Goal: Task Accomplishment & Management: Complete application form

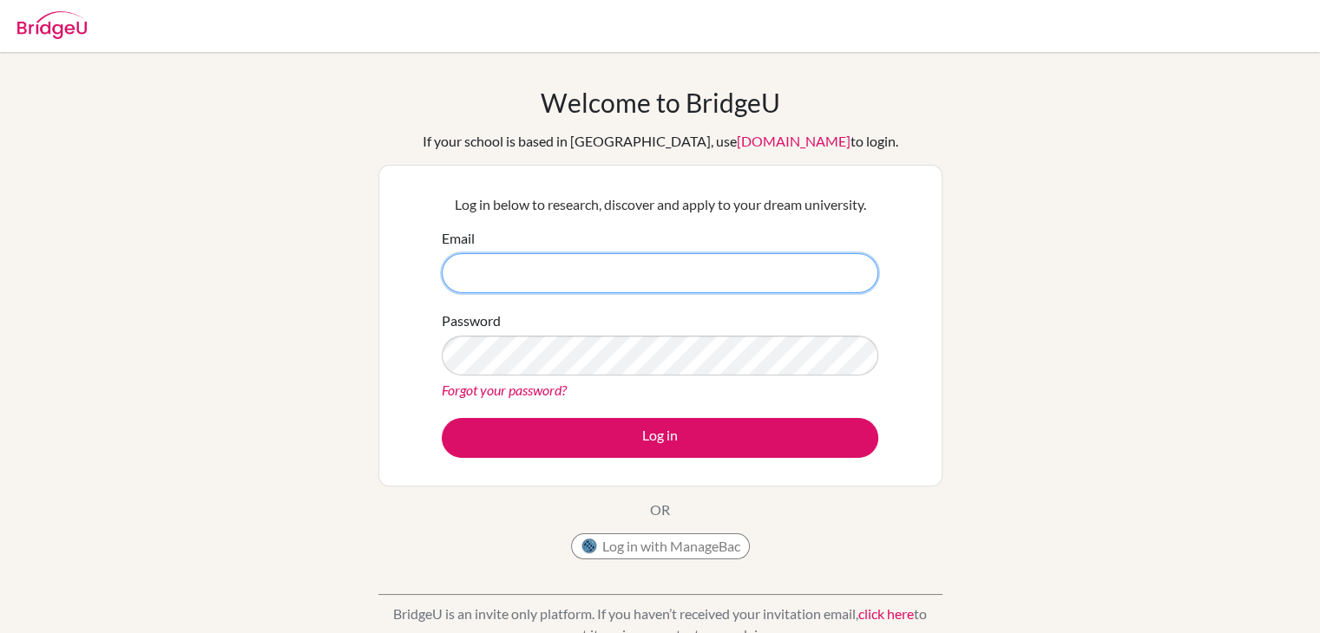
click at [621, 262] on input "Email" at bounding box center [660, 273] width 436 height 40
type input "[EMAIL_ADDRESS][DOMAIN_NAME]"
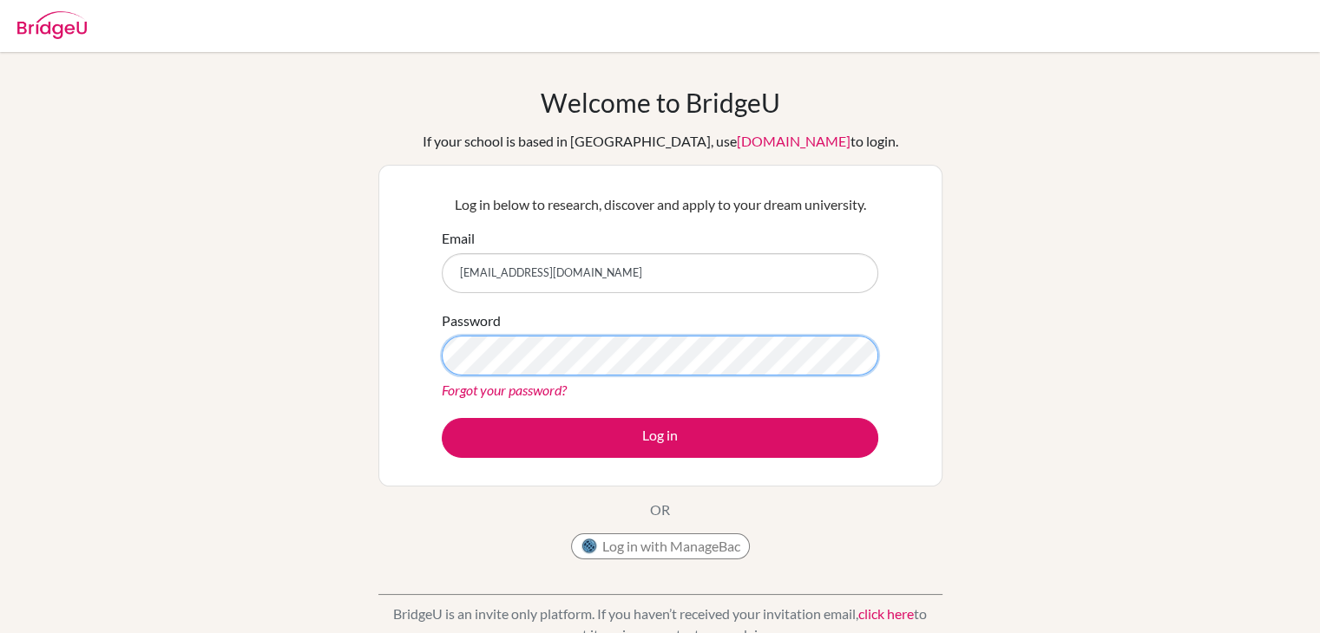
click at [442, 418] on button "Log in" at bounding box center [660, 438] width 436 height 40
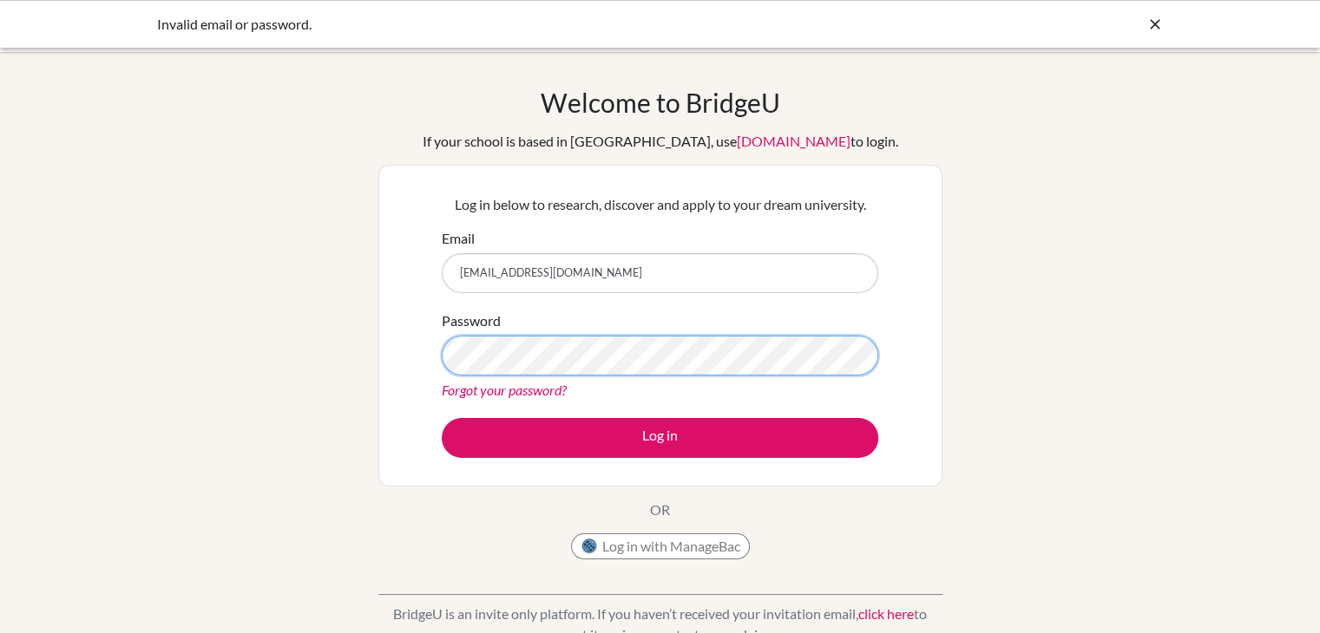
click at [442, 418] on button "Log in" at bounding box center [660, 438] width 436 height 40
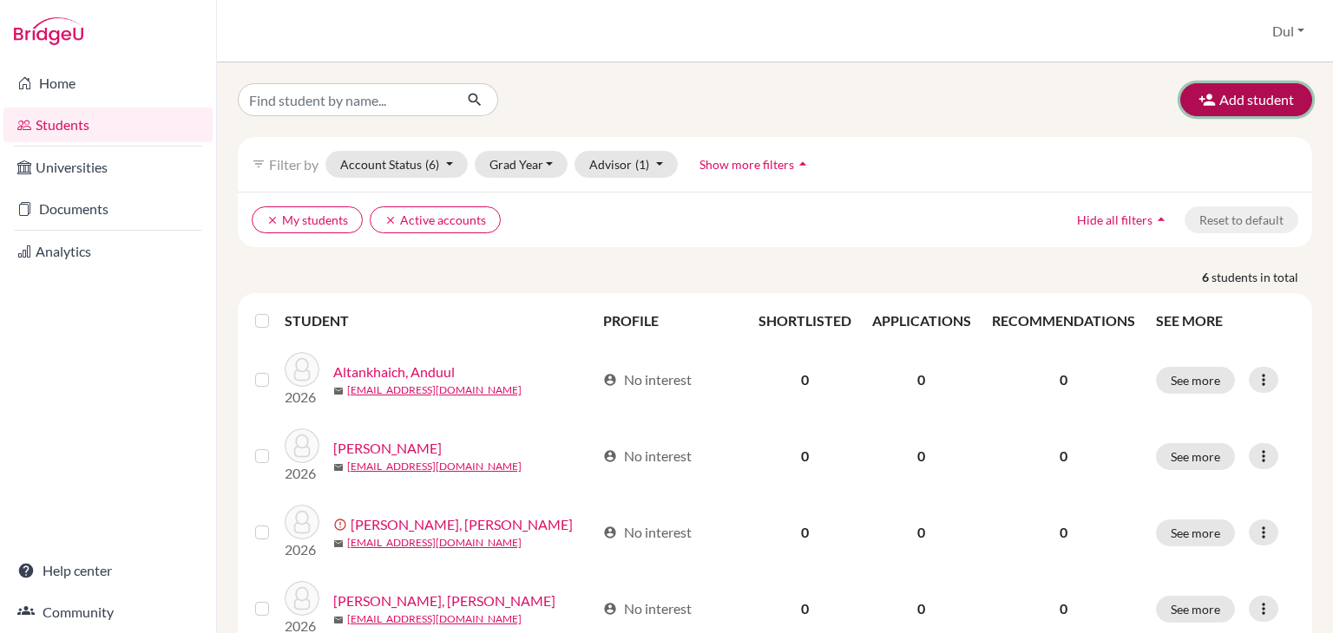
click at [1212, 110] on button "Add student" at bounding box center [1246, 99] width 132 height 33
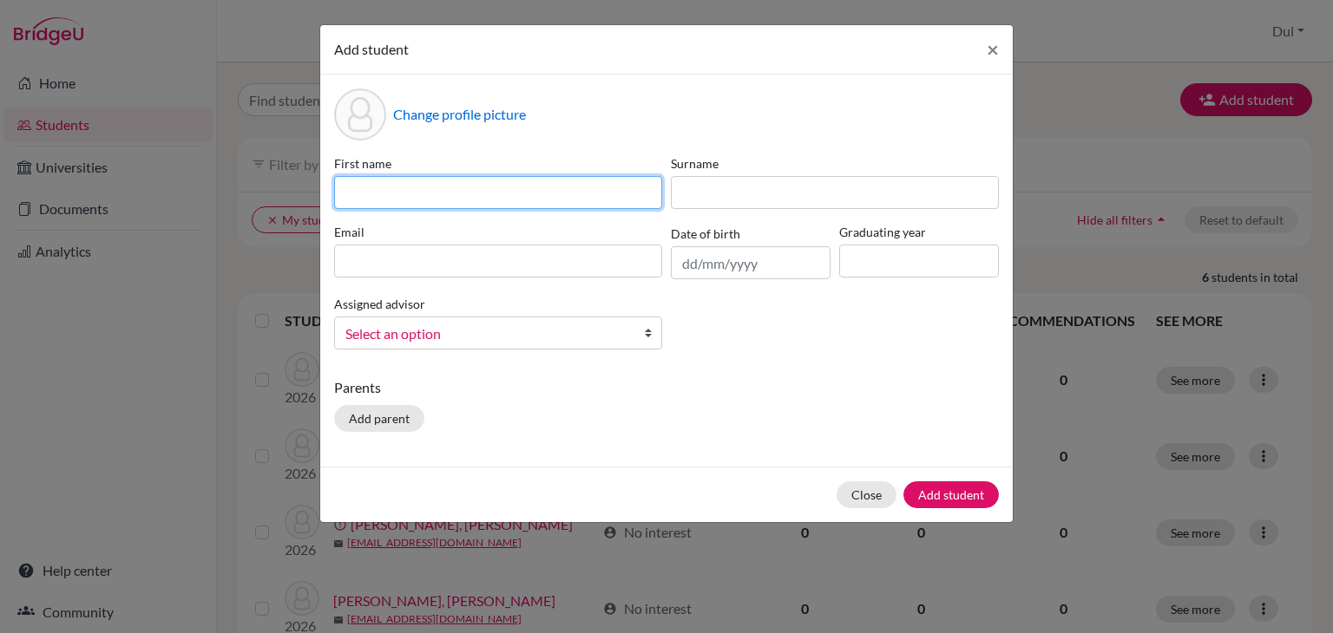
click at [467, 201] on input at bounding box center [498, 192] width 328 height 33
type input "Aidaulet"
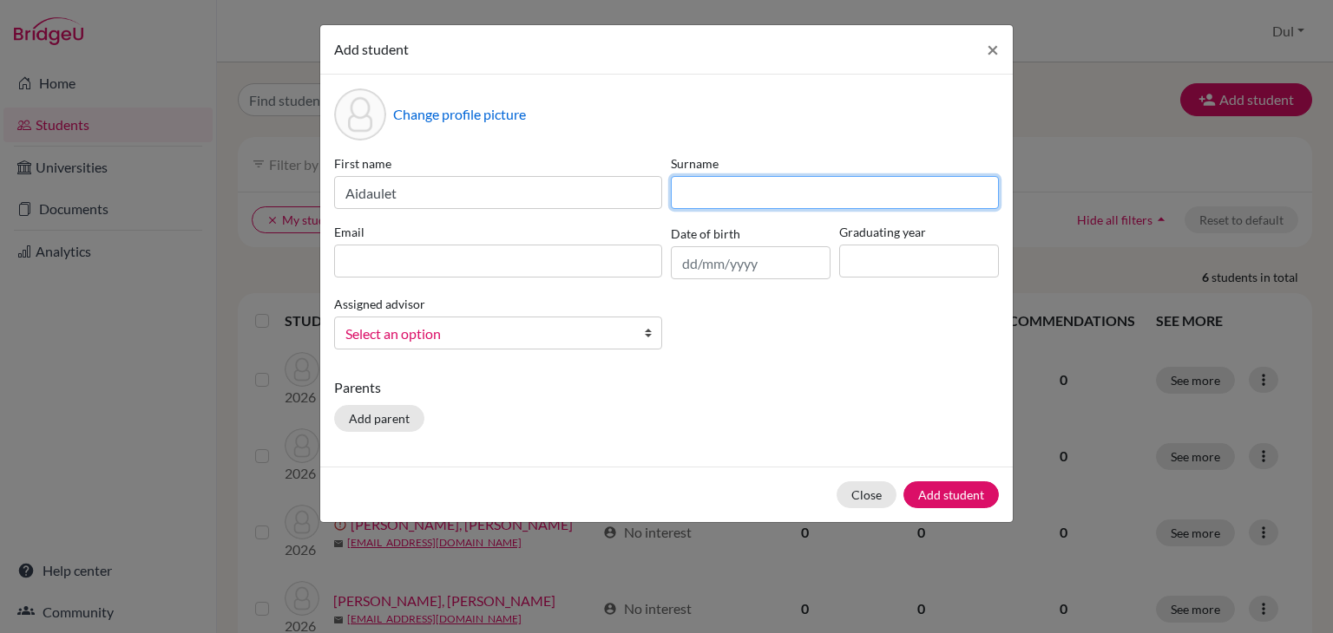
click at [951, 192] on input at bounding box center [835, 192] width 328 height 33
paste input "Nurbolsin"
type input "Nurbolsin"
click at [996, 327] on div "First name Aidaulet Surname Nurbolsin Email Date of birth Graduating year Assig…" at bounding box center [666, 258] width 673 height 209
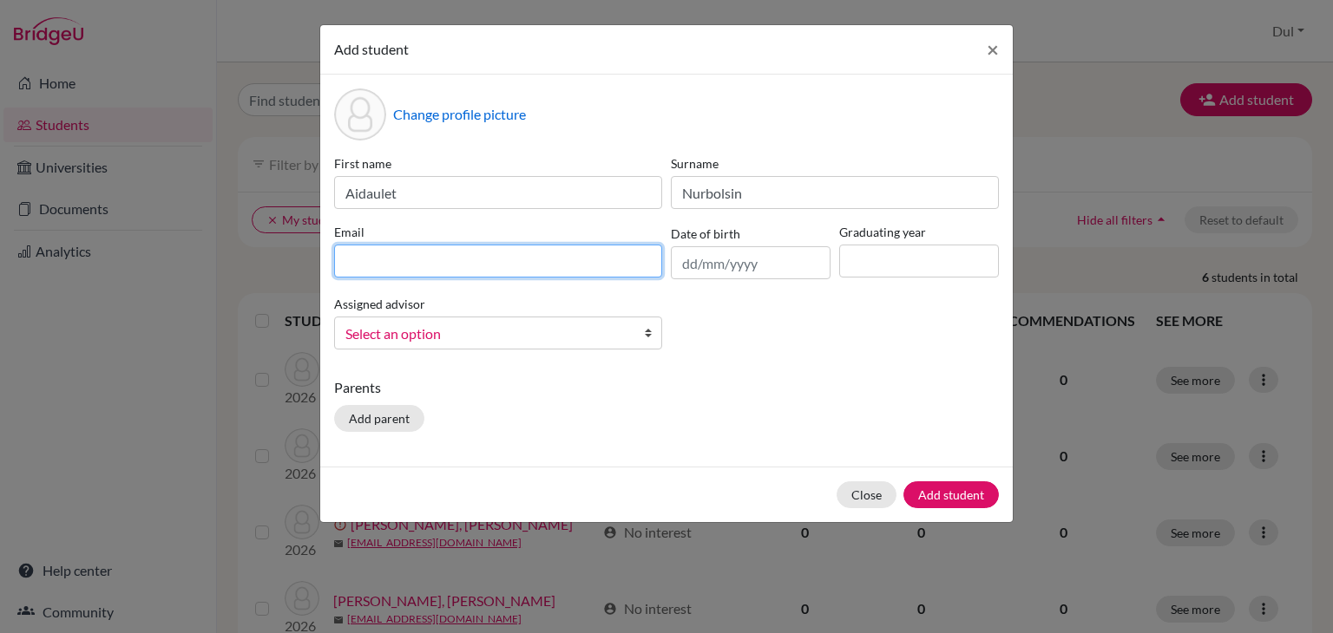
click at [440, 271] on input at bounding box center [498, 261] width 328 height 33
paste input "Dukad460@gmail.com"
type input "Dukad460@gmail.com"
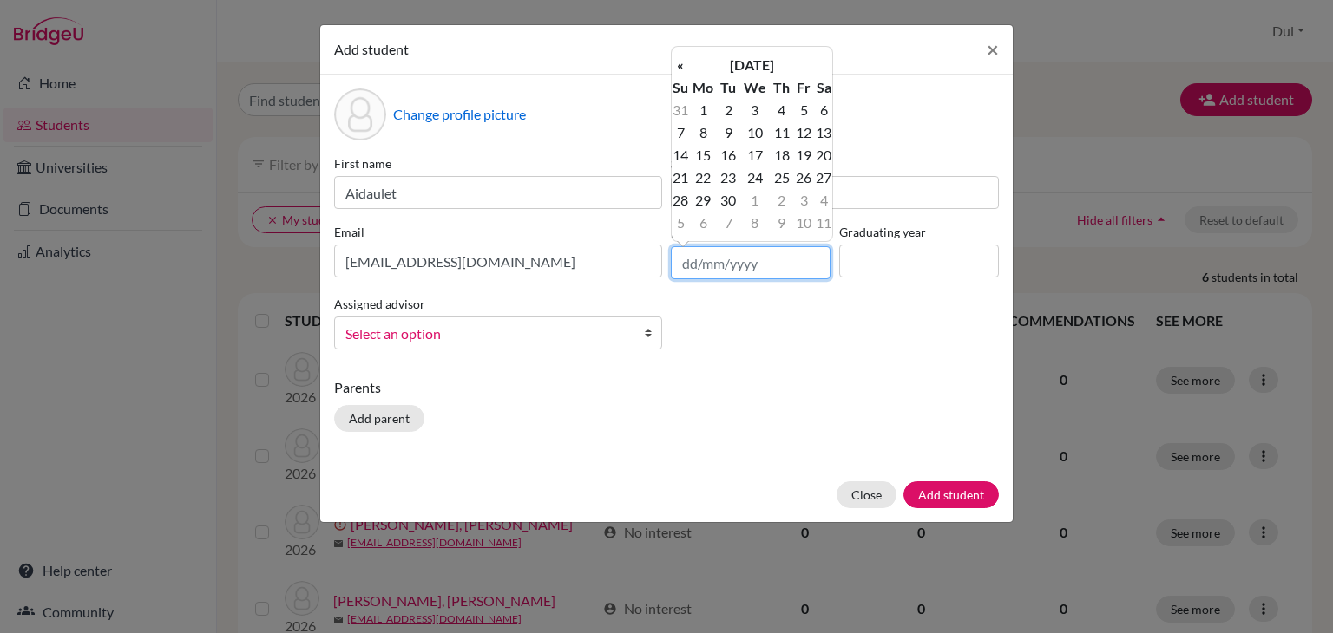
click at [751, 266] on input "text" at bounding box center [751, 262] width 160 height 33
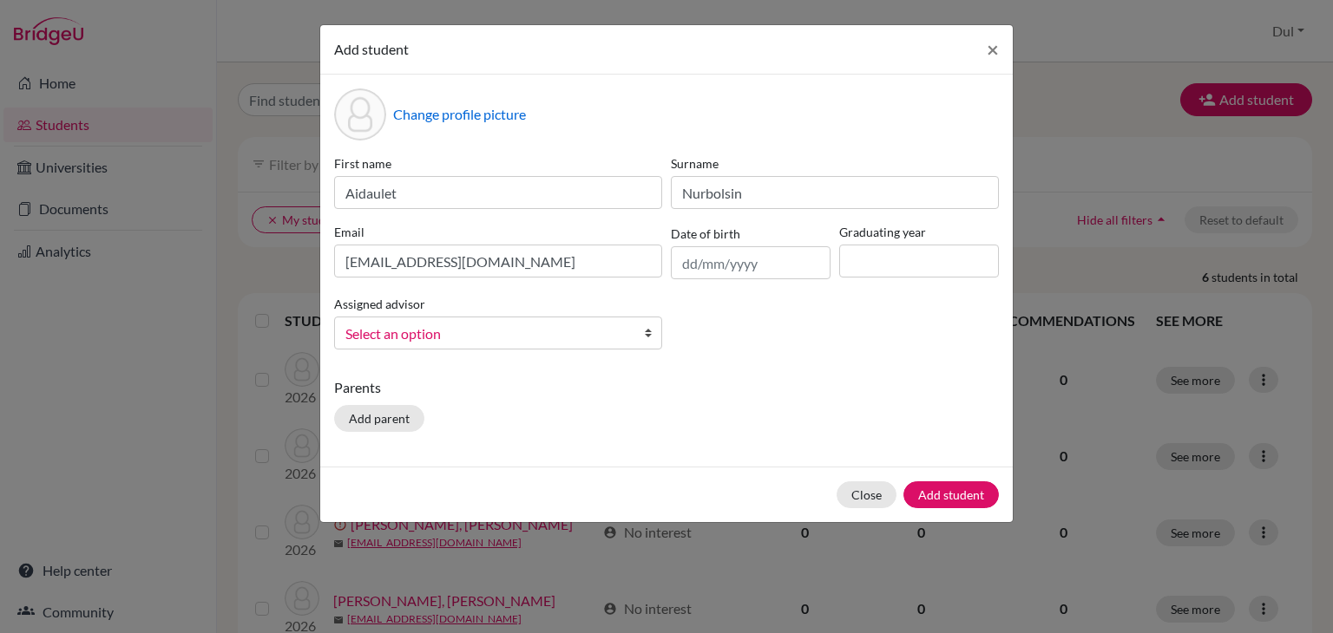
click at [965, 327] on div "First name Aidaulet Surname Nurbolsin Email Dukad460@gmail.com Date of birth Gr…" at bounding box center [666, 258] width 673 height 209
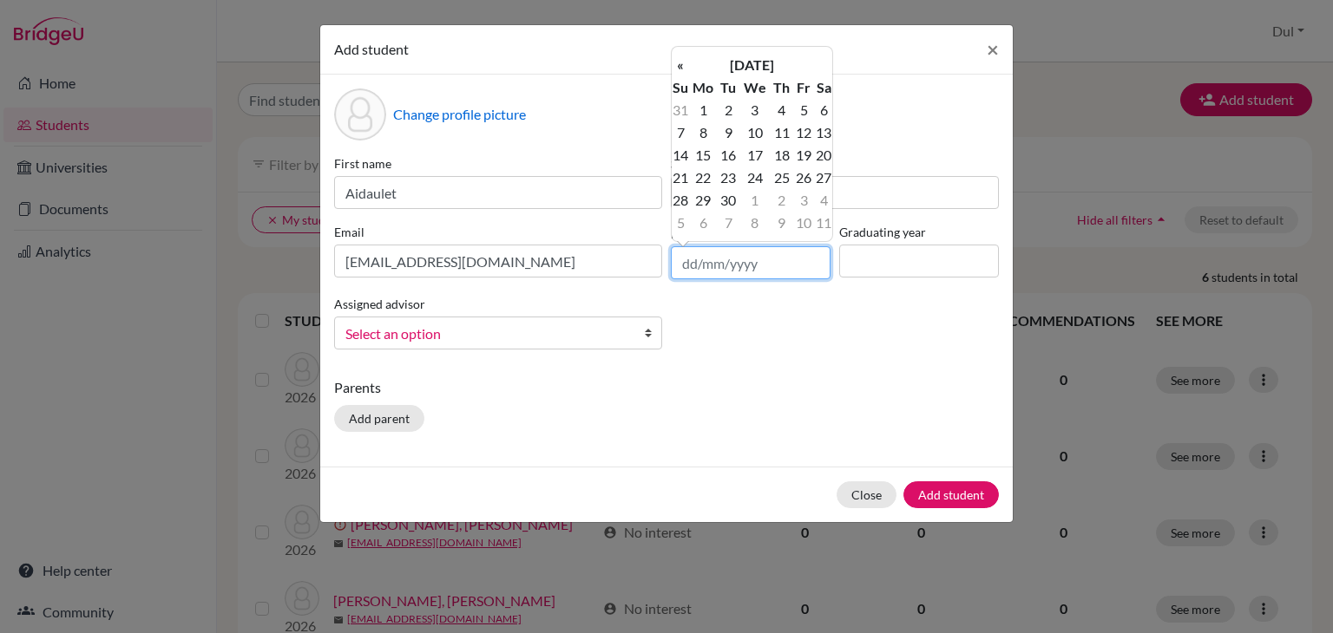
click at [743, 272] on input "text" at bounding box center [751, 262] width 160 height 33
type input "29/09/2008"
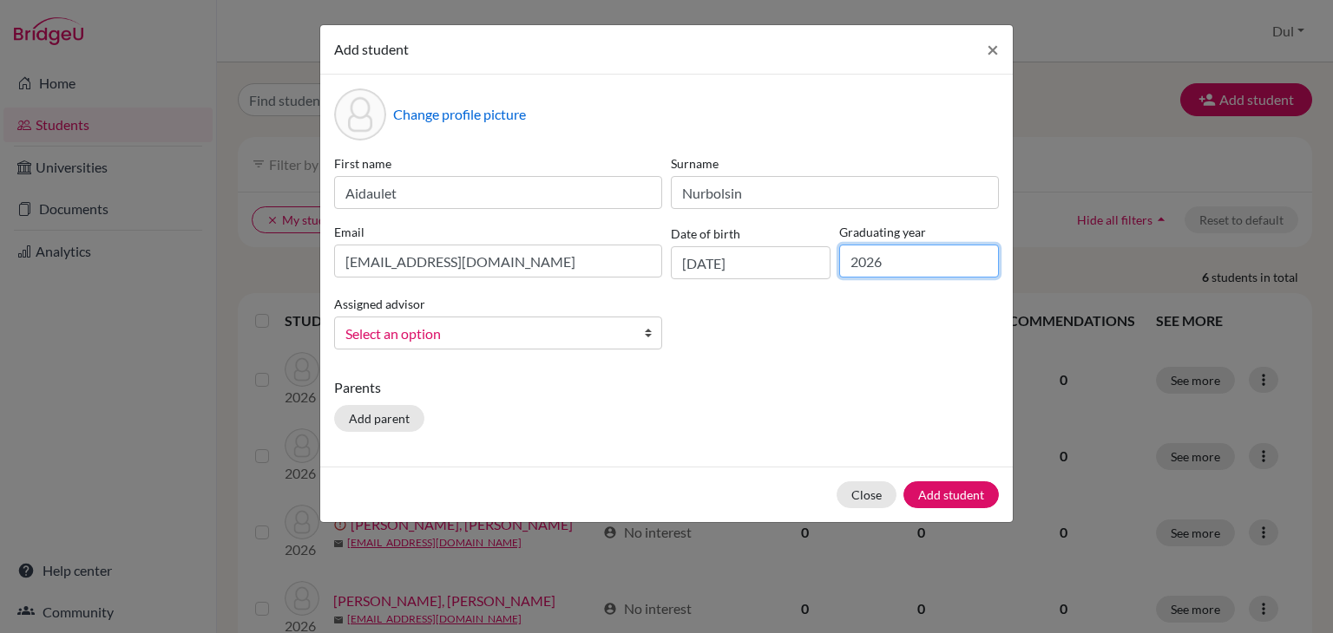
type input "2026"
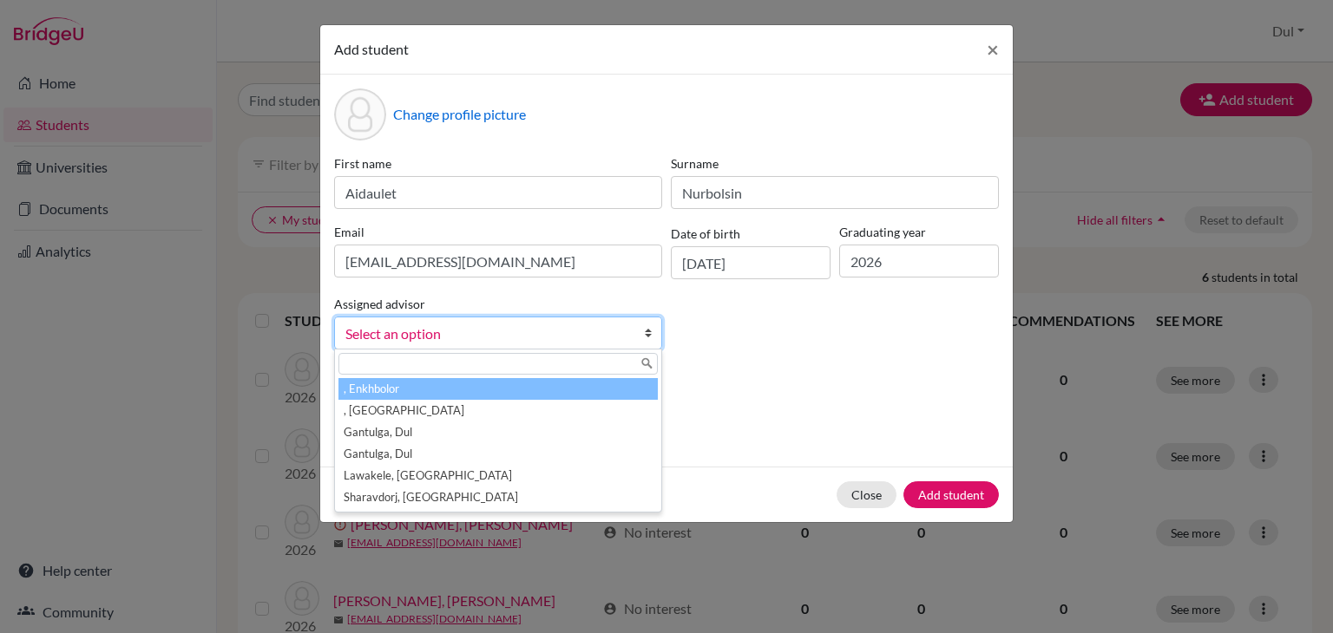
click at [622, 336] on span "Select an option" at bounding box center [486, 334] width 283 height 23
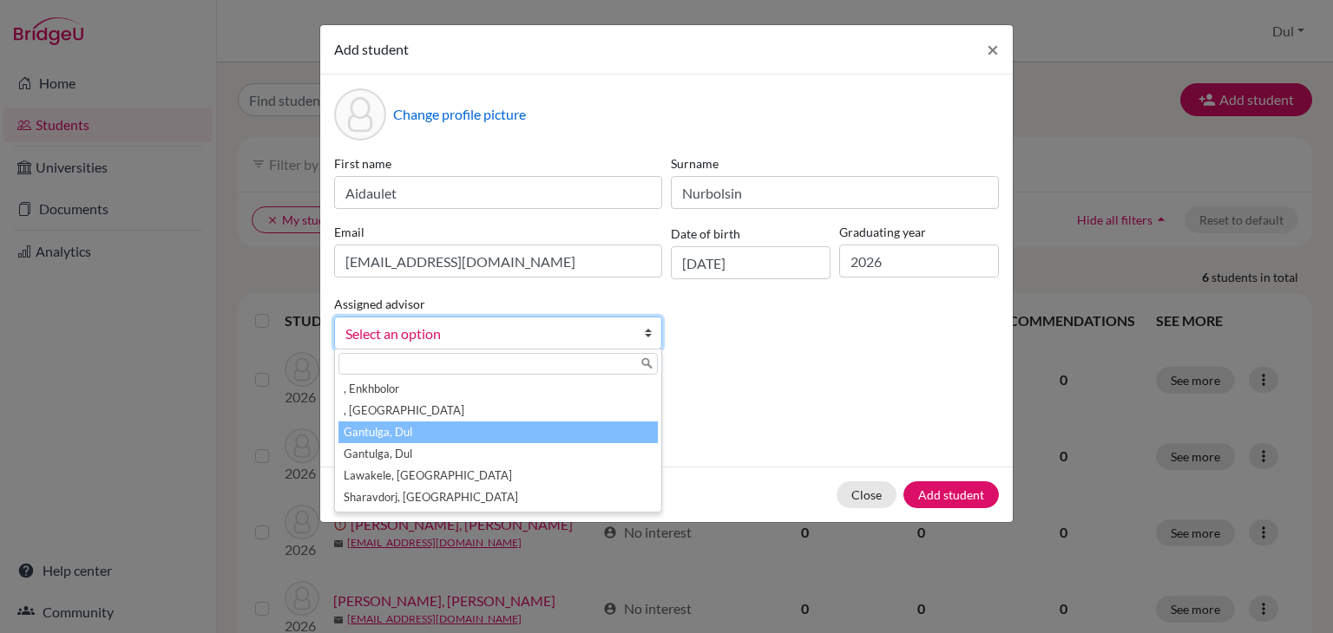
click at [455, 427] on li "Gantulga, Dul" at bounding box center [497, 433] width 319 height 22
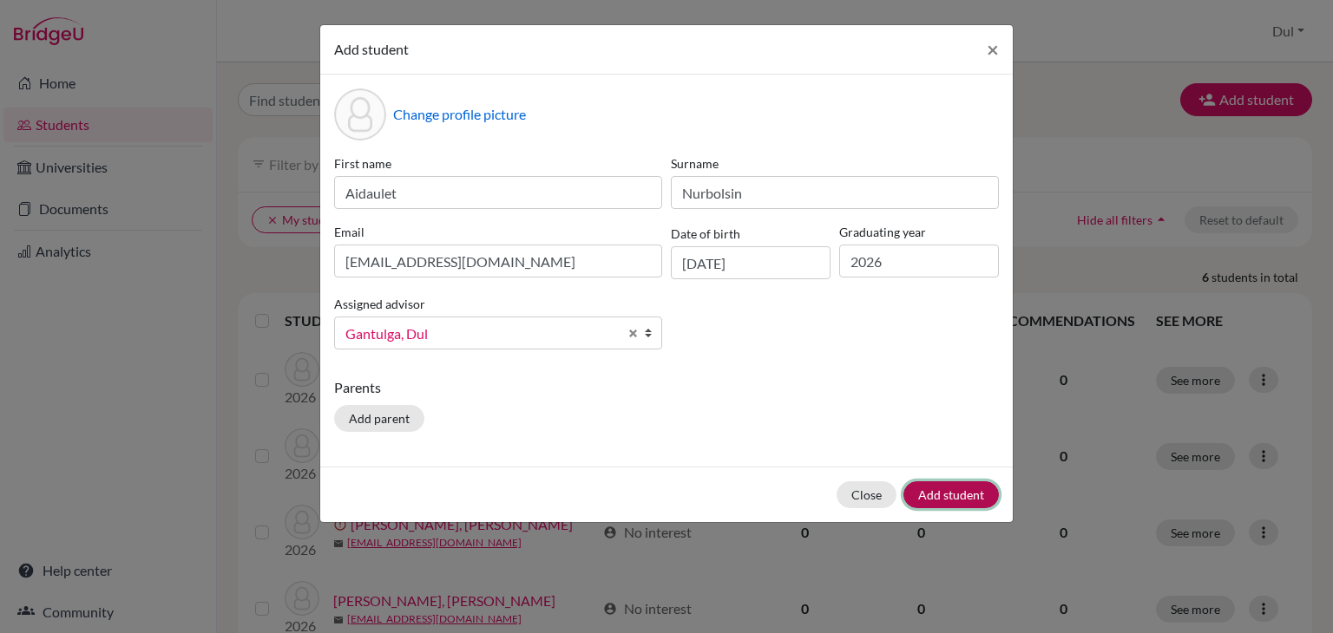
click at [972, 507] on button "Add student" at bounding box center [950, 495] width 95 height 27
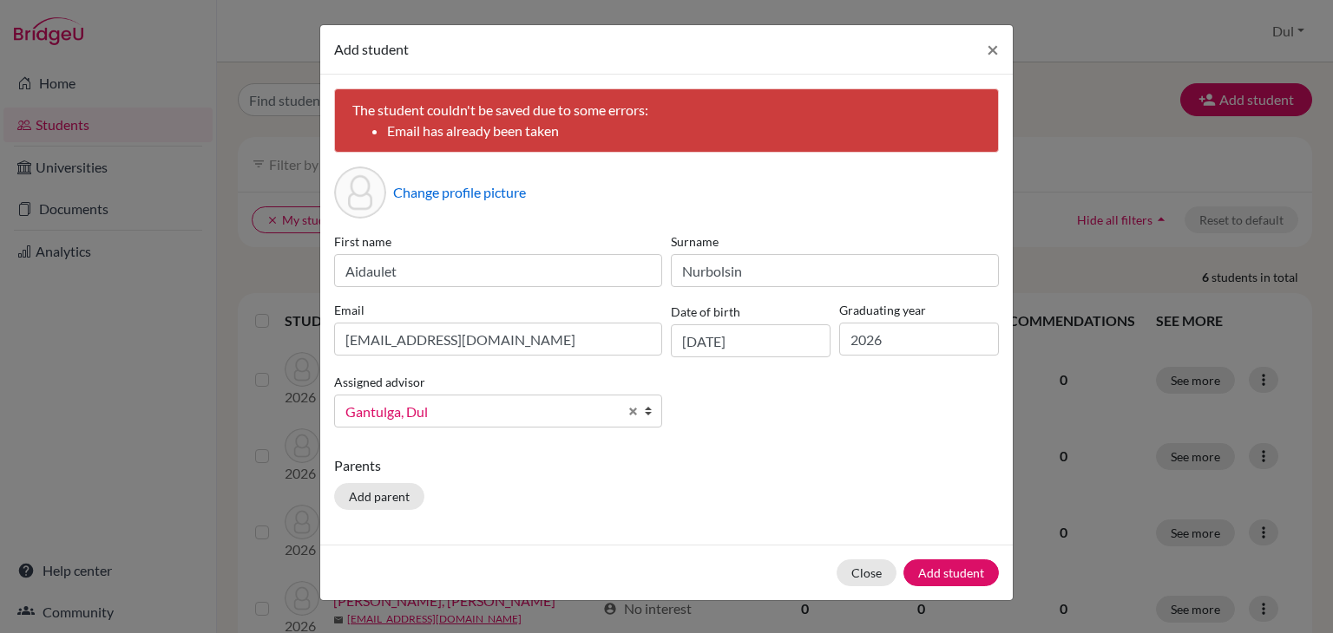
click at [961, 191] on div "Change profile picture" at bounding box center [666, 193] width 665 height 52
click at [988, 49] on span "×" at bounding box center [993, 48] width 12 height 25
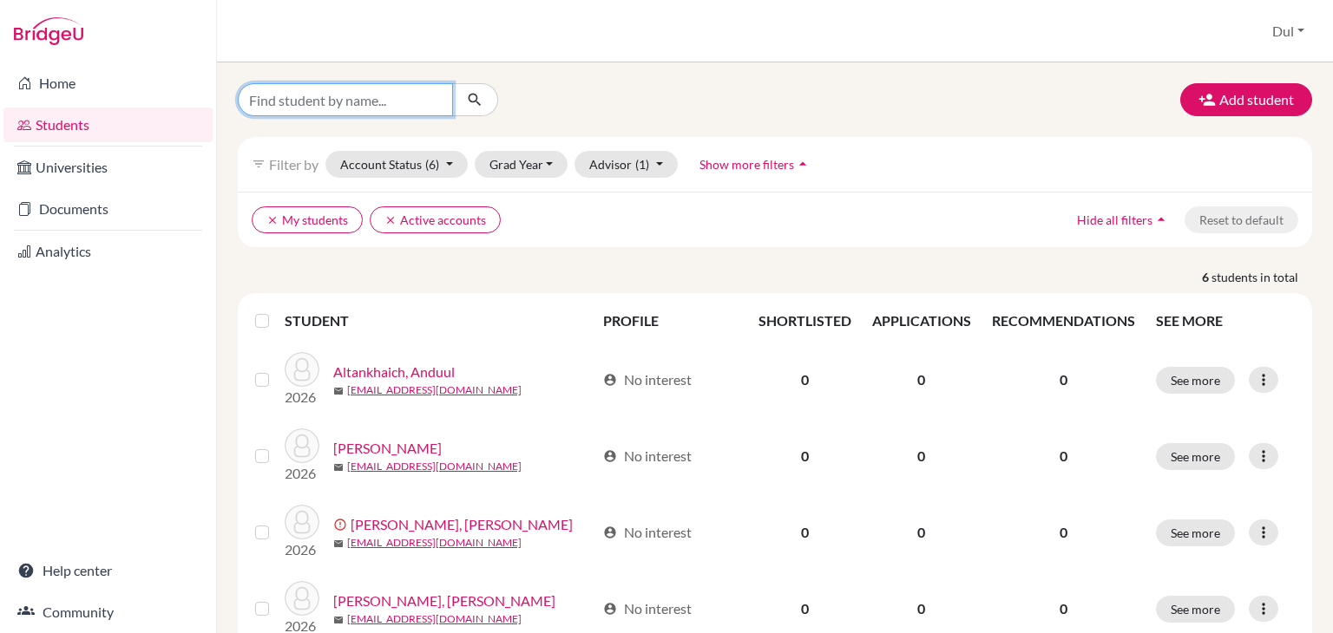
click at [336, 111] on input "Find student by name..." at bounding box center [345, 99] width 215 height 33
type input "aidaulet"
click button "submit" at bounding box center [475, 99] width 46 height 33
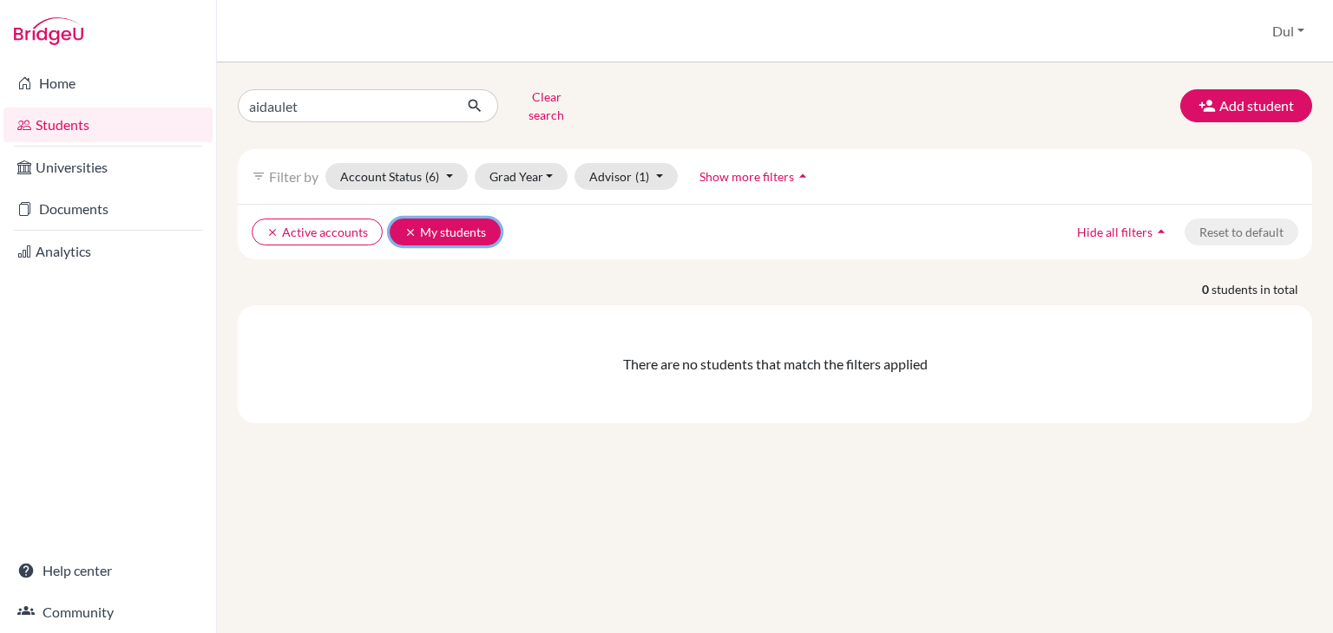
click at [396, 219] on button "clear My students" at bounding box center [445, 232] width 111 height 27
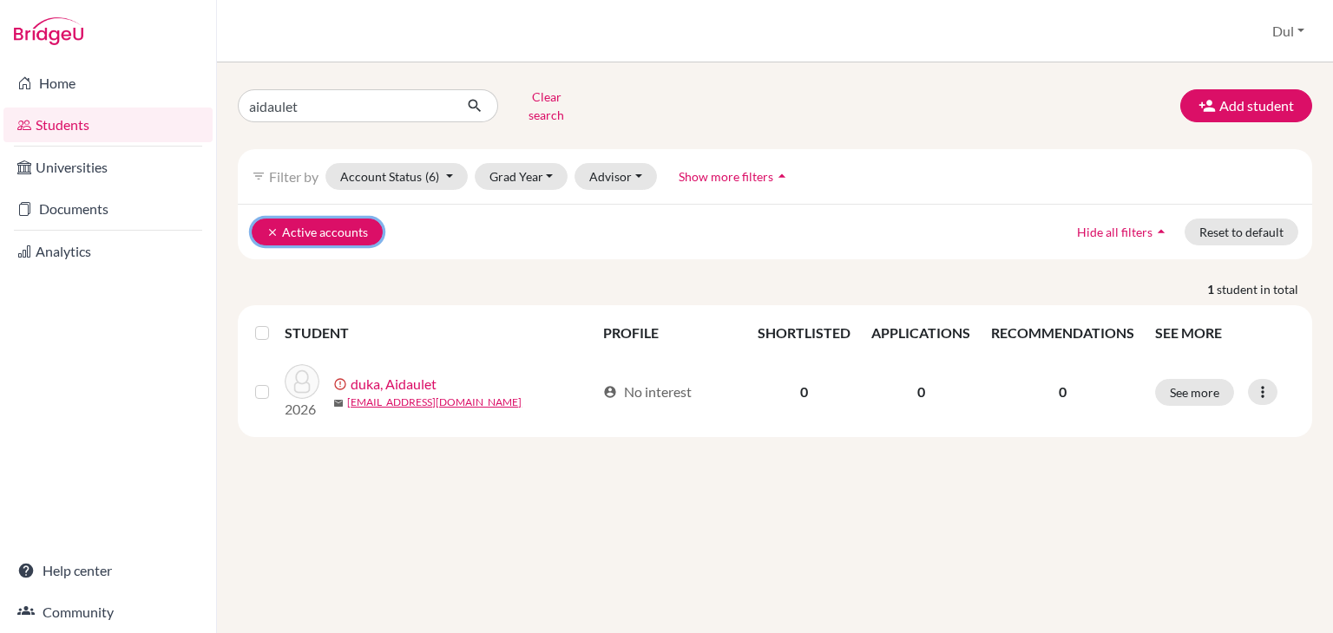
click at [261, 219] on button "clear Active accounts" at bounding box center [317, 232] width 131 height 27
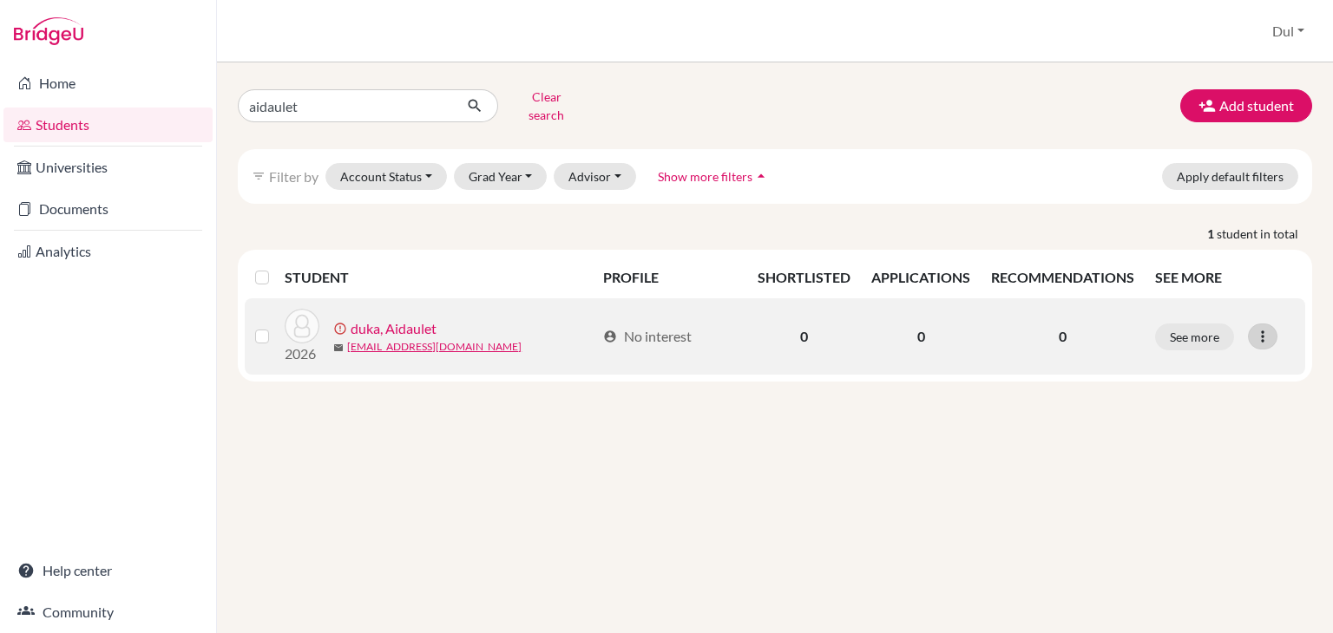
click at [1266, 328] on icon at bounding box center [1262, 336] width 17 height 17
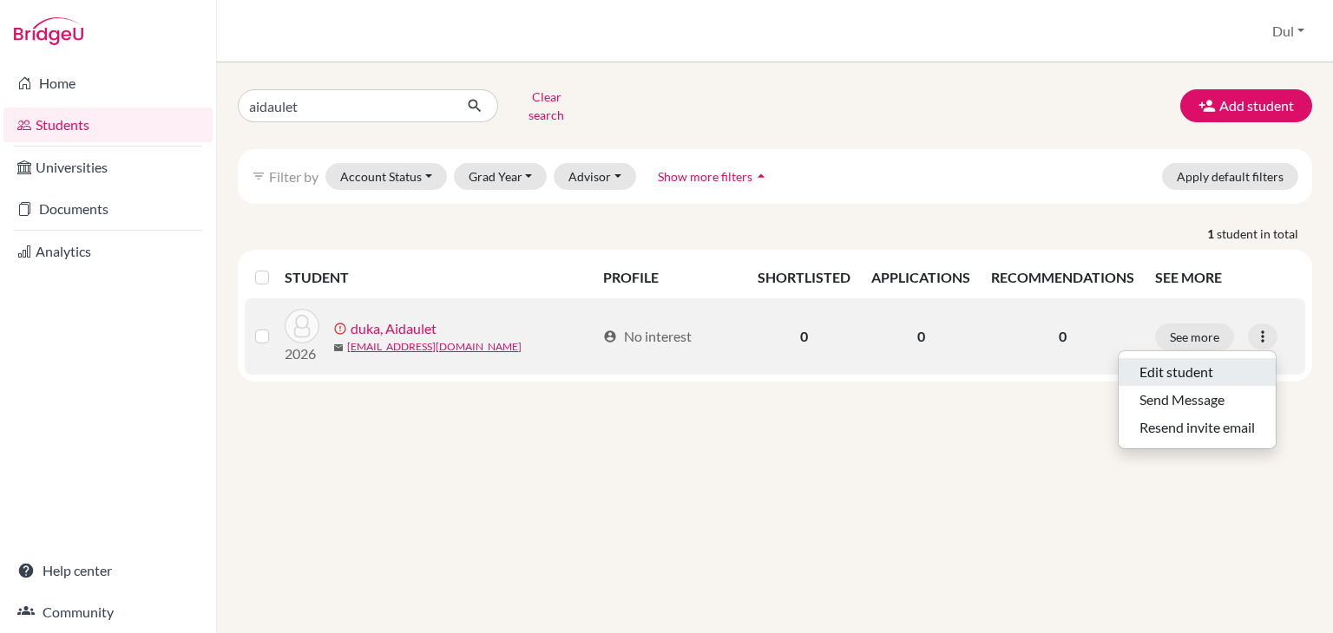
click at [1191, 358] on button "Edit student" at bounding box center [1197, 372] width 157 height 28
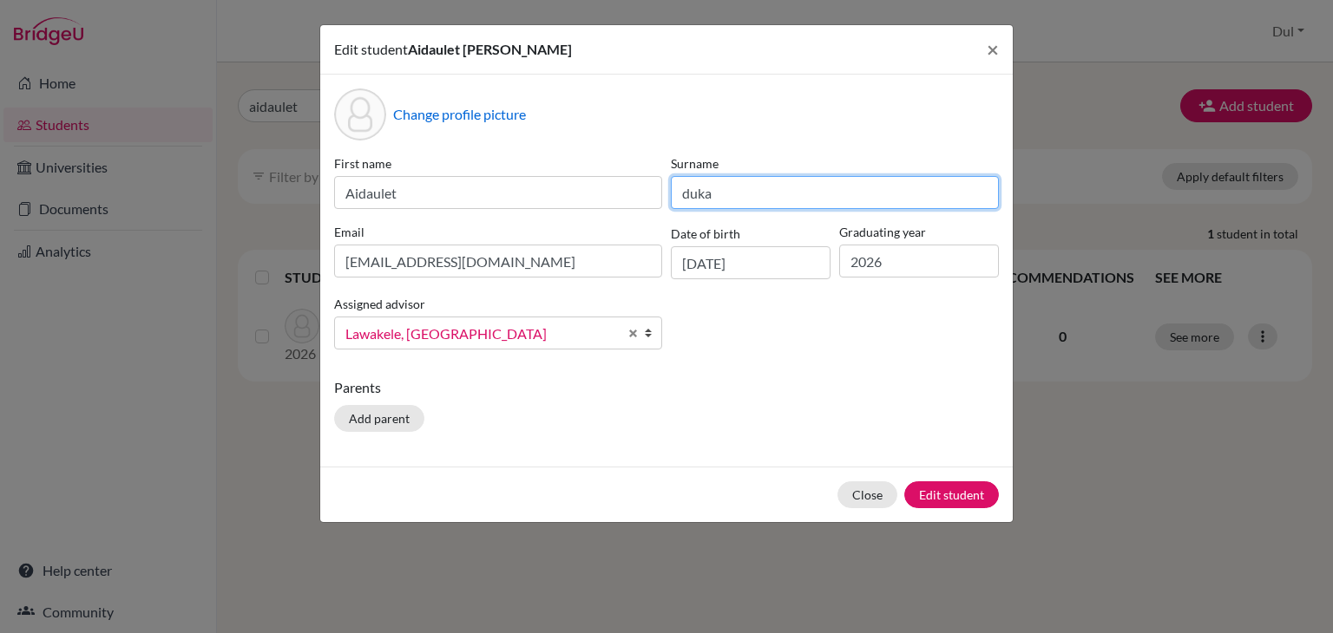
click at [732, 180] on input "duka" at bounding box center [835, 192] width 328 height 33
type input "Nurbolsin"
click at [771, 387] on p "Parents" at bounding box center [666, 387] width 665 height 21
click at [594, 324] on span "Lawakele, Lavenia" at bounding box center [481, 334] width 272 height 23
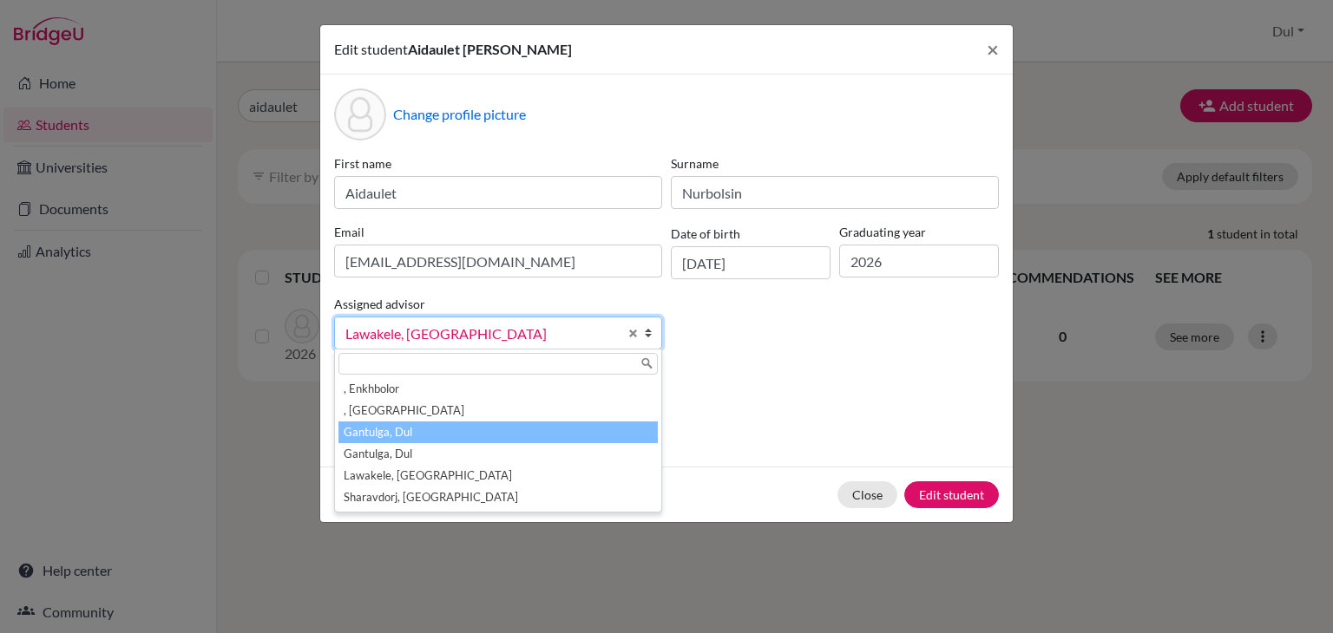
click at [466, 431] on li "Gantulga, Dul" at bounding box center [497, 433] width 319 height 22
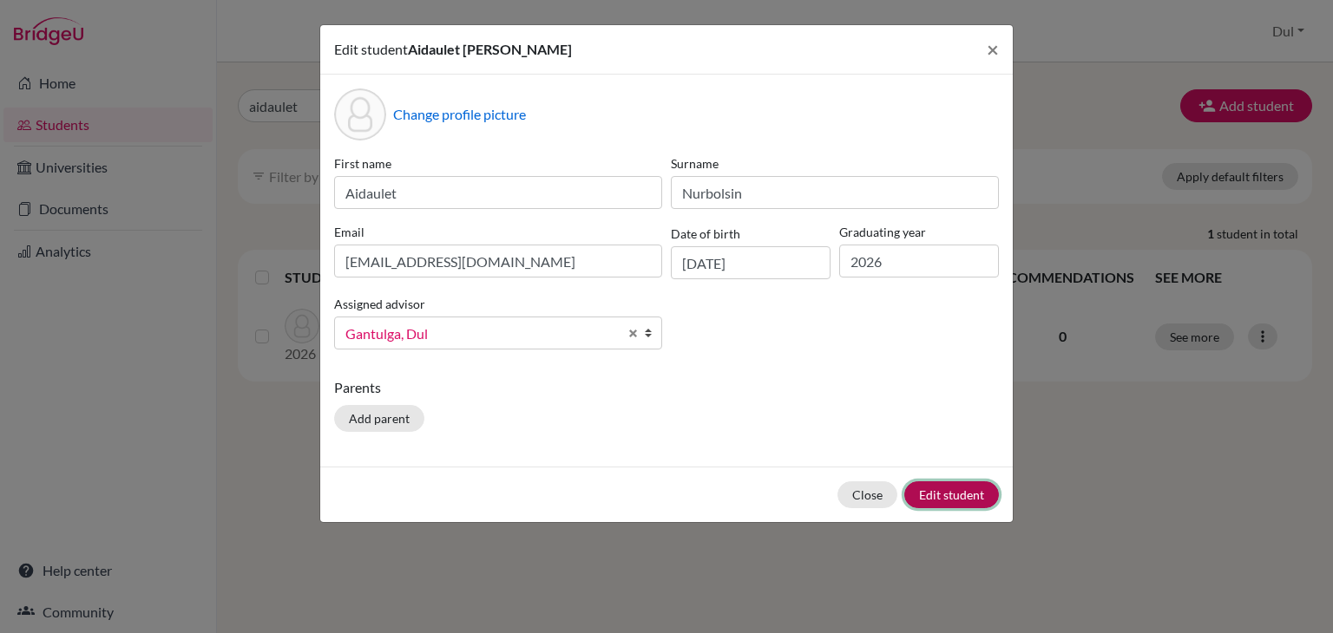
click at [966, 491] on button "Edit student" at bounding box center [951, 495] width 95 height 27
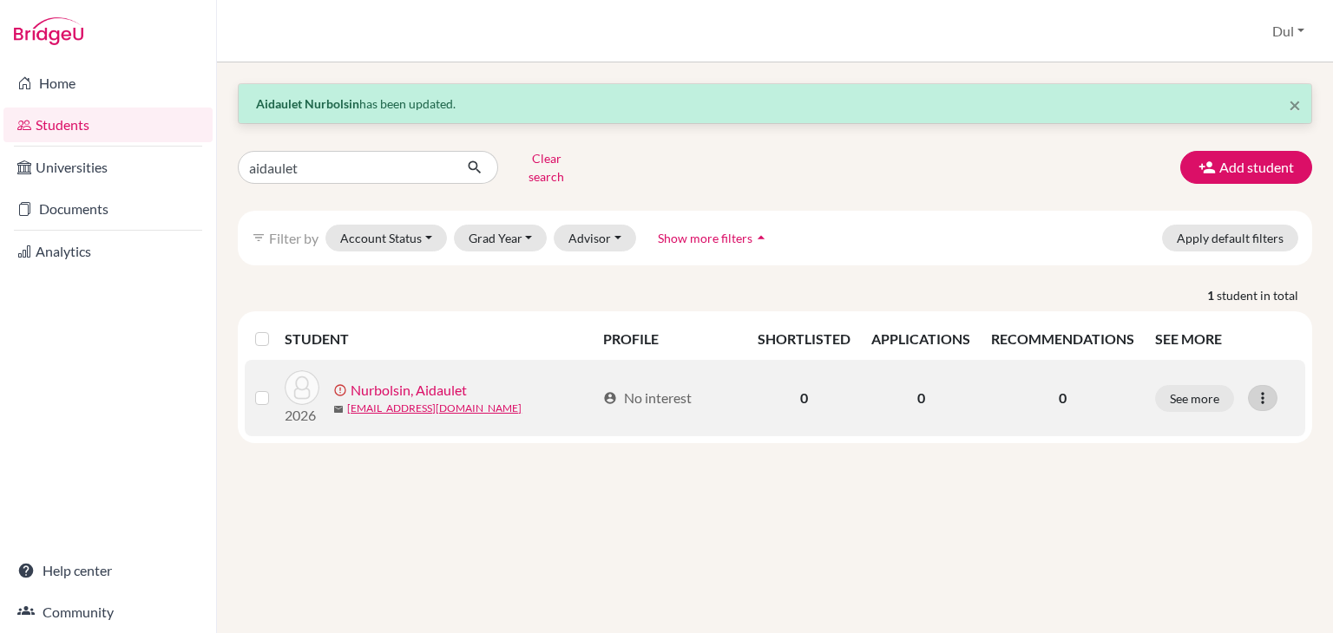
click at [1261, 390] on icon at bounding box center [1262, 398] width 17 height 17
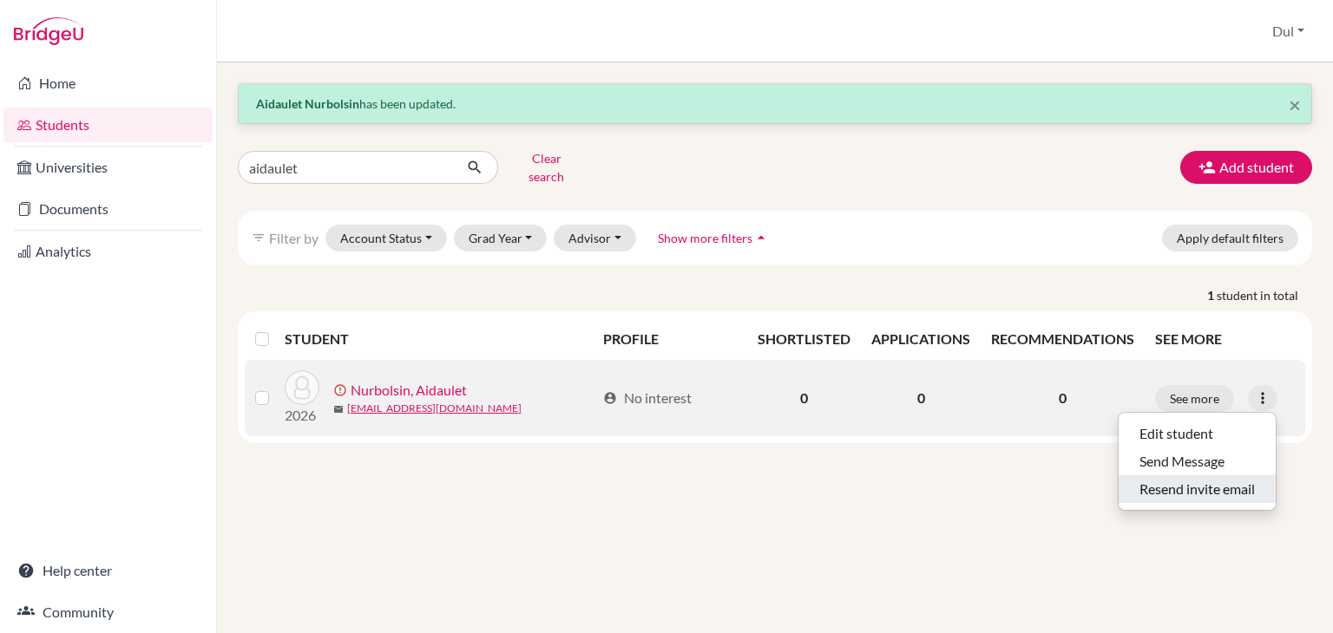
click at [1178, 486] on button "Resend invite email" at bounding box center [1197, 490] width 157 height 28
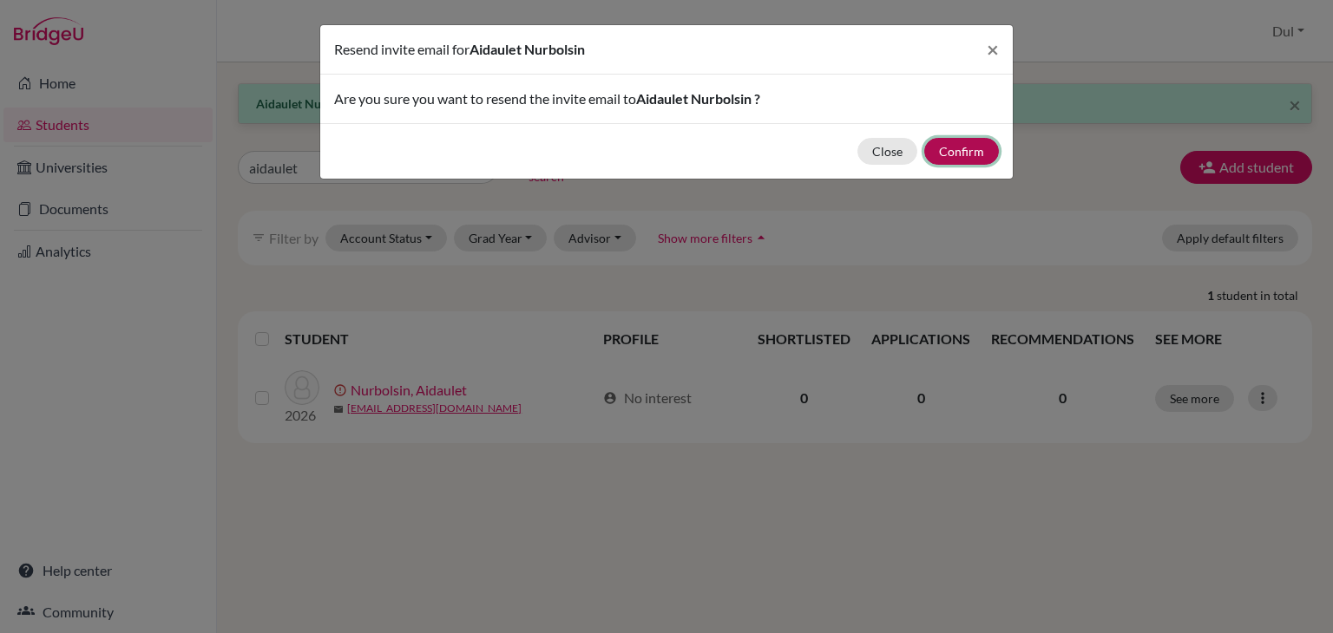
click at [958, 149] on button "Confirm" at bounding box center [961, 151] width 75 height 27
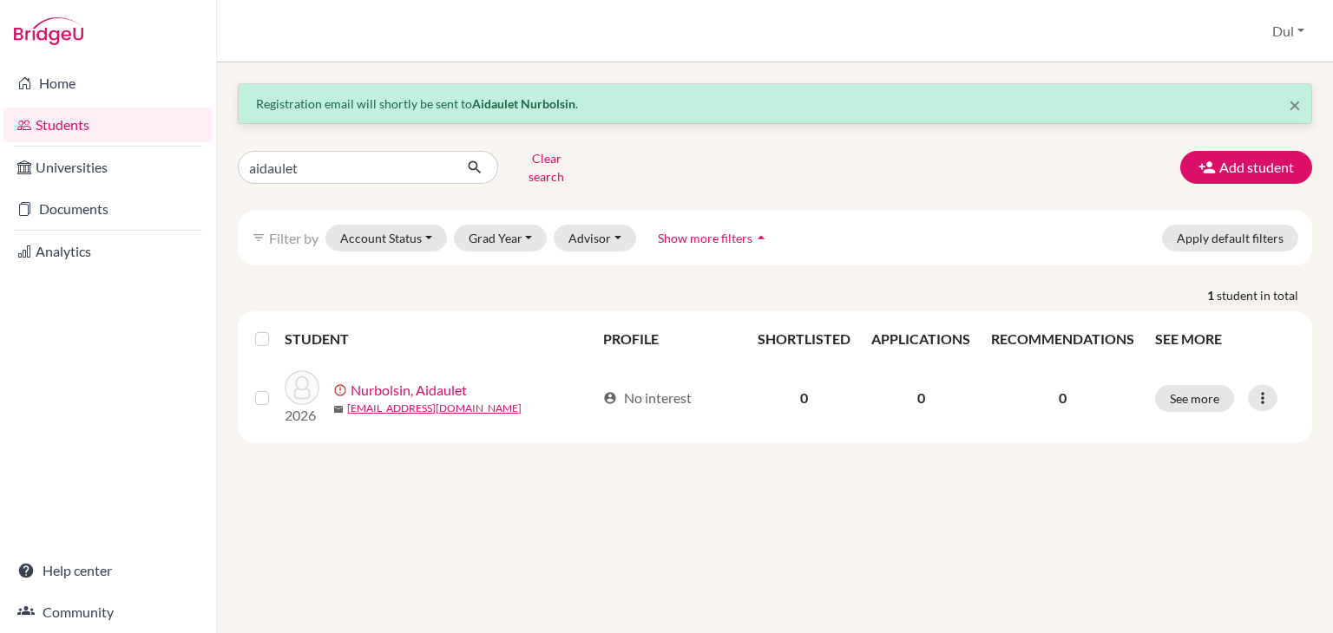
click at [802, 514] on div "× Registration email will shortly be sent to Aidaulet Nurbolsin . aidaulet Clea…" at bounding box center [775, 347] width 1116 height 571
click at [1003, 452] on div "× Registration email will shortly be sent to Aidaulet Nurbolsin . aidaulet Clea…" at bounding box center [775, 347] width 1116 height 571
